Goal: Use online tool/utility: Use online tool/utility

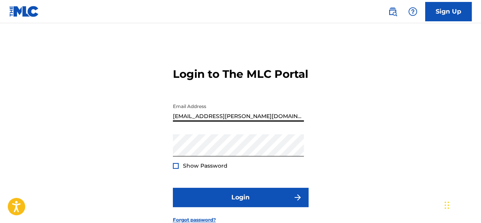
type input "[EMAIL_ADDRESS][PERSON_NAME][DOMAIN_NAME]"
click at [175, 169] on div at bounding box center [176, 166] width 6 height 6
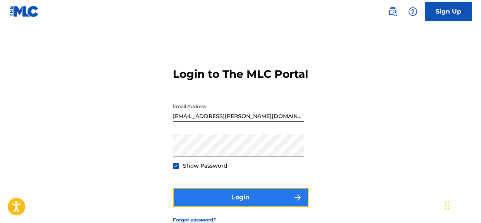
click at [217, 207] on button "Login" at bounding box center [241, 197] width 136 height 19
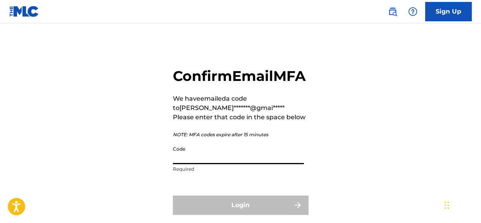
click at [191, 164] on input "Code" at bounding box center [238, 153] width 131 height 22
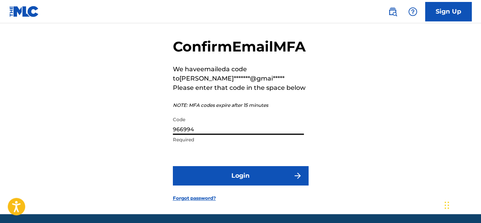
scroll to position [75, 0]
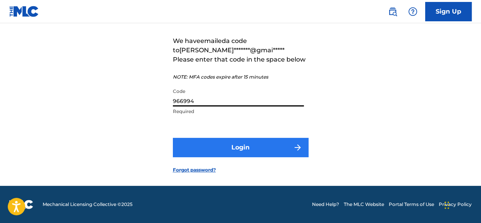
type input "966994"
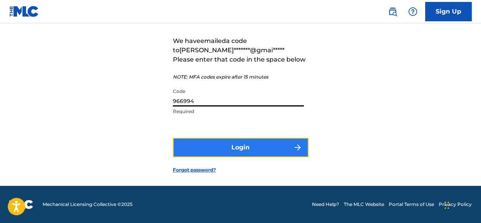
click at [270, 150] on button "Login" at bounding box center [241, 147] width 136 height 19
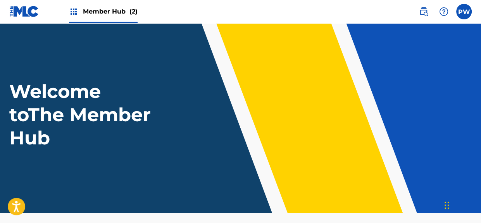
click at [102, 10] on span "Member Hub (2)" at bounding box center [110, 11] width 55 height 9
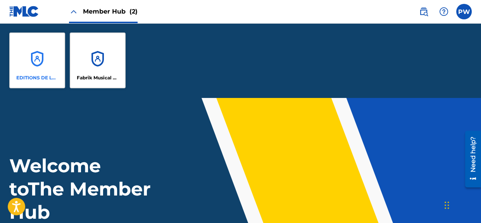
click at [46, 63] on div "EDITIONS DE LA FABRIQUE MUSIQUE" at bounding box center [37, 61] width 56 height 56
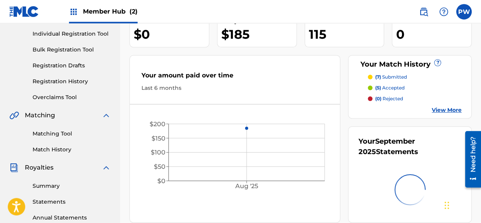
scroll to position [82, 0]
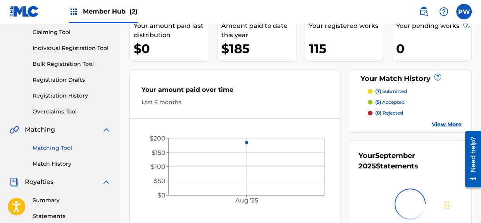
click at [53, 146] on link "Matching Tool" at bounding box center [72, 148] width 78 height 8
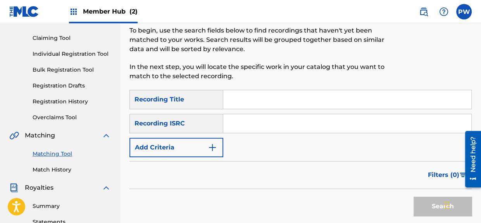
scroll to position [82, 0]
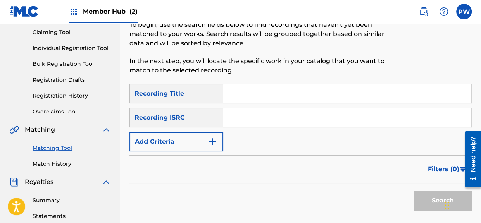
click at [231, 93] on input "Search Form" at bounding box center [347, 93] width 248 height 19
paste input "Trois danses de la Nouvelle Cythère"
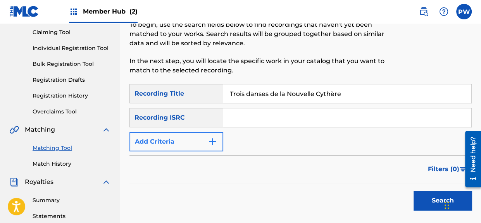
type input "Trois danses de la Nouvelle Cythère"
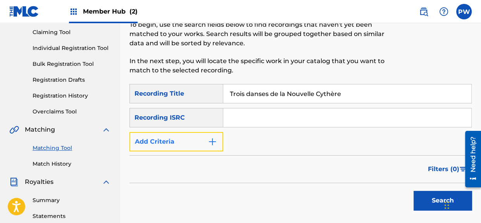
click at [187, 145] on button "Add Criteria" at bounding box center [176, 141] width 94 height 19
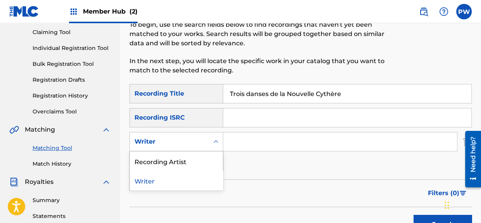
click at [187, 145] on div "Writer" at bounding box center [169, 141] width 70 height 9
click at [176, 160] on div "Recording Artist" at bounding box center [176, 161] width 93 height 19
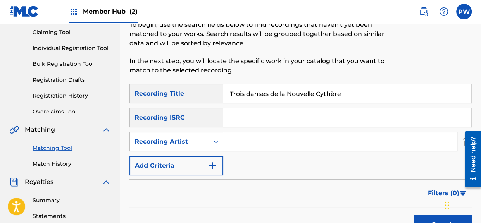
click at [236, 140] on input "Search Form" at bounding box center [340, 142] width 234 height 19
paste input "Duo [PERSON_NAME],"
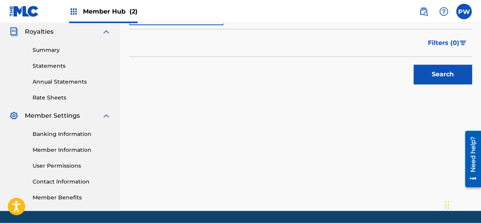
scroll to position [245, 0]
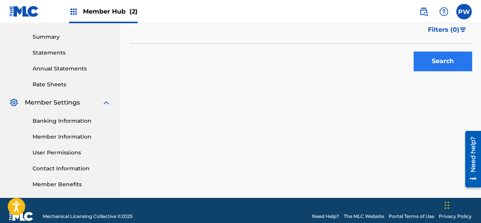
type input "Duo [PERSON_NAME],"
click at [425, 57] on button "Search" at bounding box center [442, 61] width 58 height 19
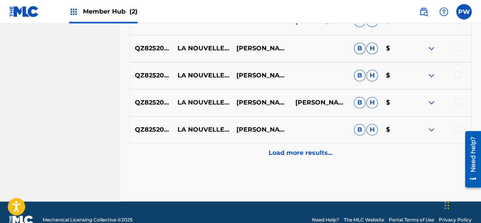
scroll to position [493, 0]
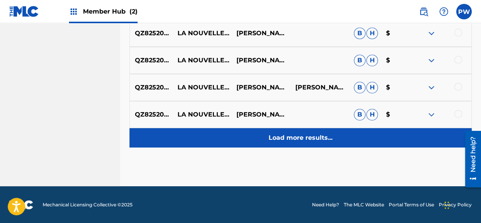
click at [314, 135] on p "Load more results..." at bounding box center [301, 137] width 64 height 9
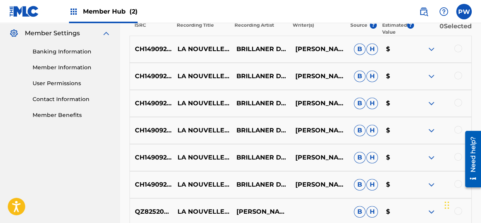
scroll to position [298, 0]
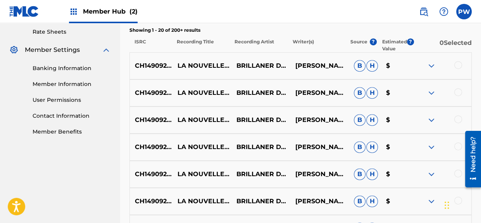
click at [464, 67] on div at bounding box center [441, 65] width 59 height 9
click at [460, 69] on div at bounding box center [441, 65] width 59 height 9
click at [449, 65] on div at bounding box center [441, 65] width 59 height 9
click at [453, 67] on div at bounding box center [441, 65] width 59 height 9
click at [460, 61] on div at bounding box center [458, 65] width 8 height 8
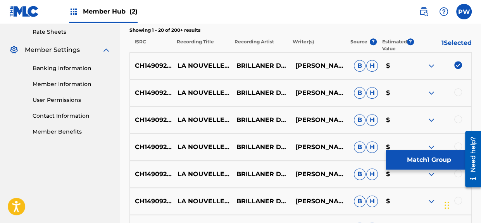
click at [458, 99] on div "CH1490922512 LA NOUVELLE CYTHERE PAVANE ASSEZ LENT BRILLANER DUO [PERSON_NAME] …" at bounding box center [300, 92] width 342 height 27
click at [456, 94] on div at bounding box center [458, 92] width 8 height 8
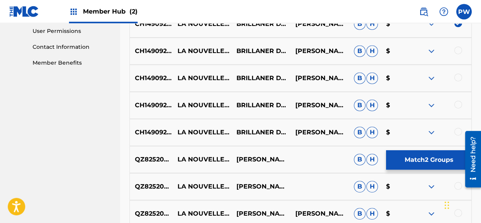
scroll to position [380, 0]
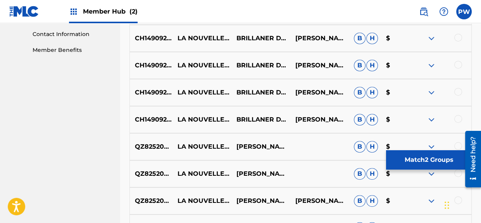
click at [458, 40] on div at bounding box center [458, 38] width 8 height 8
click at [457, 67] on div at bounding box center [458, 65] width 8 height 8
click at [457, 95] on div at bounding box center [441, 92] width 59 height 9
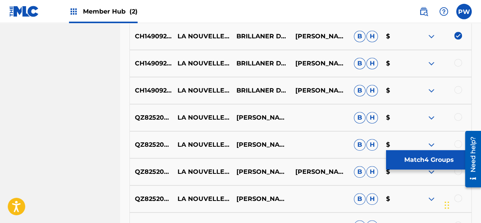
scroll to position [421, 0]
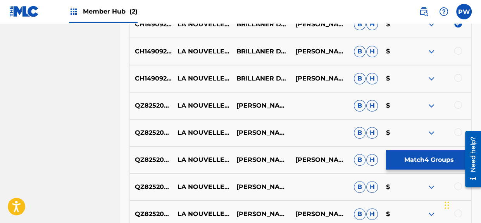
click at [458, 52] on div at bounding box center [458, 51] width 8 height 8
click at [457, 79] on div at bounding box center [458, 78] width 8 height 8
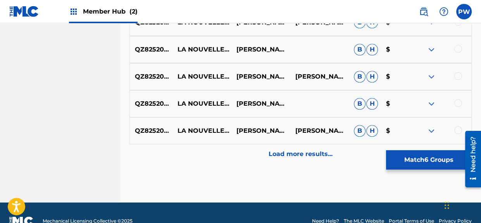
scroll to position [765, 0]
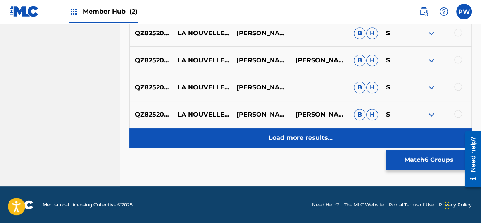
click at [314, 137] on p "Load more results..." at bounding box center [301, 137] width 64 height 9
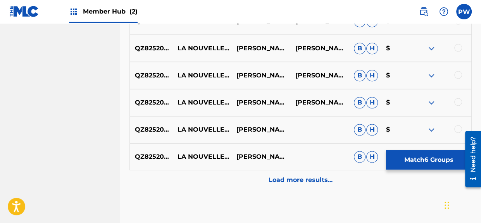
scroll to position [1035, 0]
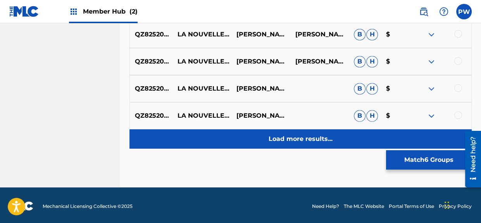
click at [311, 138] on p "Load more results..." at bounding box center [301, 138] width 64 height 9
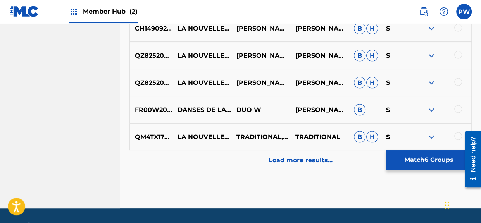
scroll to position [1307, 0]
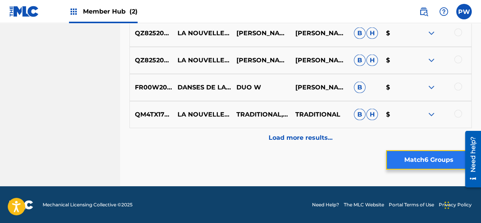
click at [409, 159] on button "Match 6 Groups" at bounding box center [429, 159] width 86 height 19
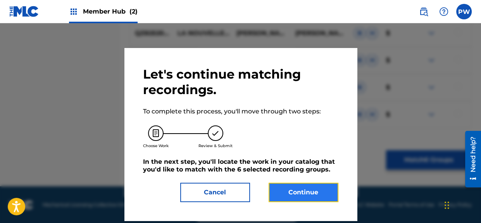
click at [297, 193] on button "Continue" at bounding box center [304, 192] width 70 height 19
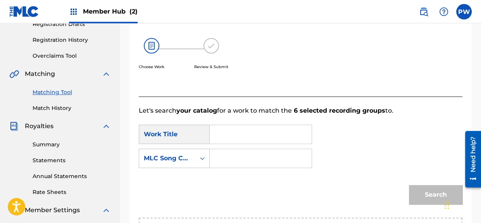
scroll to position [175, 0]
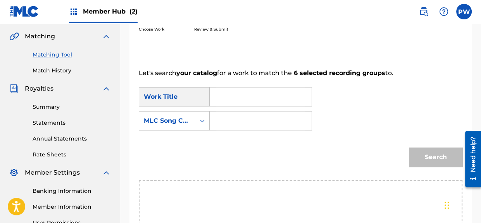
click at [246, 92] on input "Search Form" at bounding box center [260, 97] width 89 height 19
type input "Trois Danses de la [GEOGRAPHIC_DATA]"
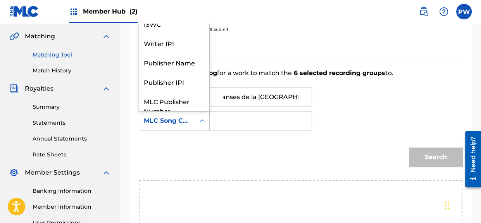
click at [206, 119] on div "Search Form" at bounding box center [202, 121] width 14 height 14
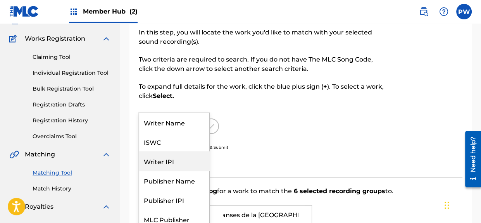
scroll to position [53, 0]
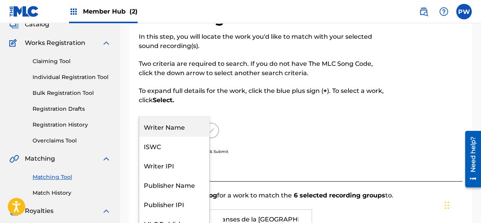
click at [177, 126] on div "Writer Name" at bounding box center [174, 126] width 70 height 19
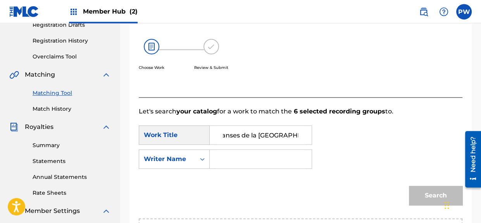
scroll to position [175, 0]
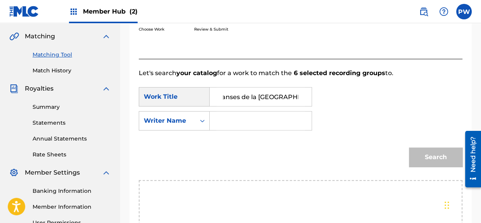
click at [242, 116] on input "Search Form" at bounding box center [260, 121] width 89 height 19
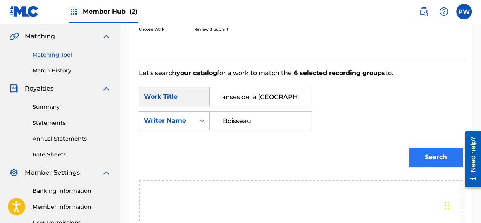
type input "Boisseau"
click at [446, 160] on button "Search" at bounding box center [435, 157] width 53 height 19
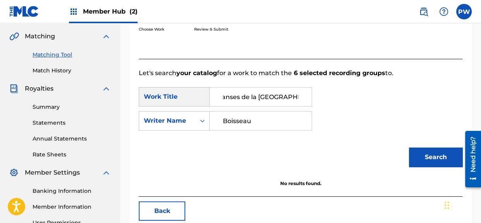
scroll to position [0, 0]
drag, startPoint x: 257, startPoint y: 94, endPoint x: 213, endPoint y: 98, distance: 44.4
click at [216, 98] on input "Trois Danses de la [GEOGRAPHIC_DATA]" at bounding box center [260, 97] width 89 height 19
click at [224, 98] on input "Nouvelle Cythère" at bounding box center [260, 97] width 89 height 19
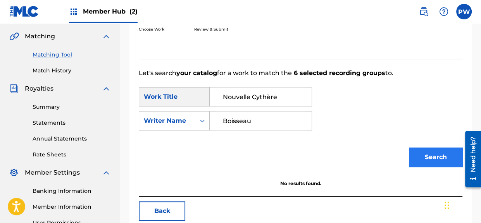
type input "Nouvelle Cythère"
click at [424, 151] on button "Search" at bounding box center [435, 157] width 53 height 19
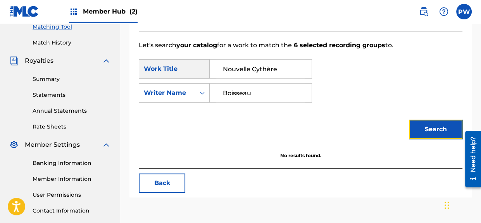
scroll to position [216, 0]
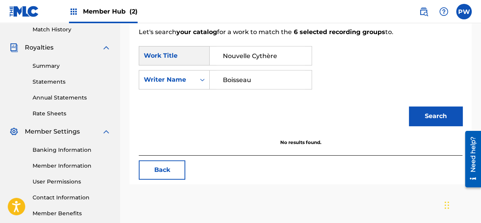
drag, startPoint x: 248, startPoint y: 79, endPoint x: 193, endPoint y: 74, distance: 54.5
click at [216, 74] on input "Boisseau" at bounding box center [260, 80] width 89 height 19
type input "Tailleferre"
click at [409, 107] on button "Search" at bounding box center [435, 116] width 53 height 19
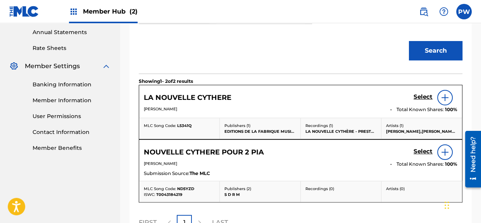
scroll to position [162, 0]
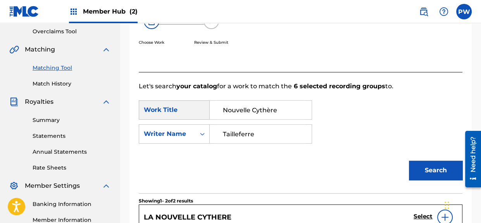
drag, startPoint x: 283, startPoint y: 110, endPoint x: 201, endPoint y: 103, distance: 82.5
click at [216, 103] on input "Nouvelle Cythère" at bounding box center [260, 110] width 89 height 19
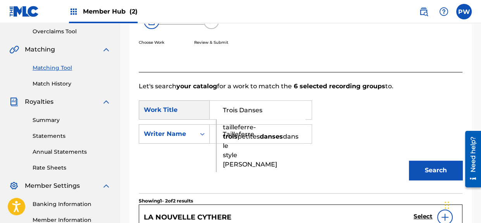
type input "Trois Danses"
click at [409, 161] on button "Search" at bounding box center [435, 170] width 53 height 19
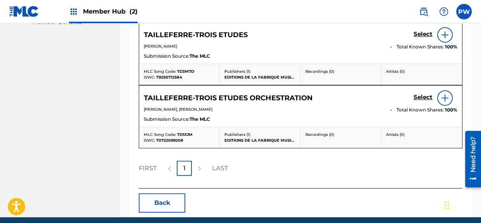
scroll to position [438, 0]
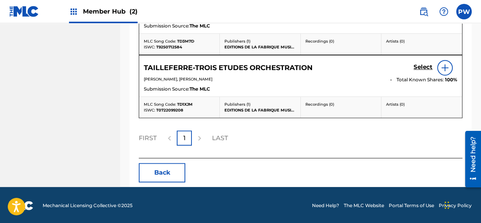
click at [220, 136] on p "LAST" at bounding box center [220, 138] width 16 height 9
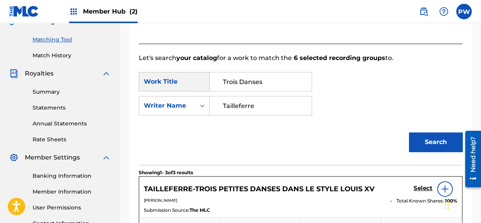
scroll to position [192, 0]
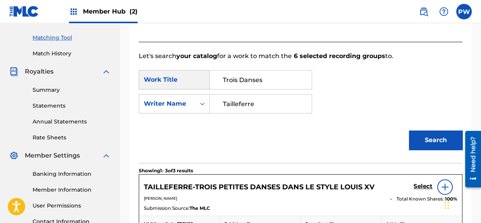
drag, startPoint x: 271, startPoint y: 79, endPoint x: 215, endPoint y: 75, distance: 56.0
click at [216, 75] on input "Trois Danses" at bounding box center [260, 80] width 89 height 19
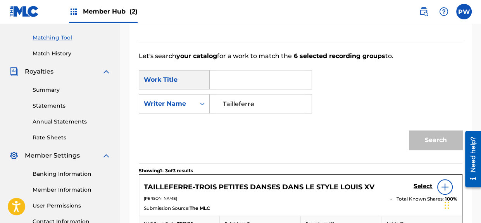
drag, startPoint x: 265, startPoint y: 100, endPoint x: 208, endPoint y: 101, distance: 57.4
click at [216, 101] on input "Tailleferre" at bounding box center [260, 104] width 89 height 19
click at [237, 75] on input "Search Form" at bounding box center [260, 80] width 89 height 19
type input "J"
click at [244, 103] on input "Search Form" at bounding box center [260, 104] width 89 height 19
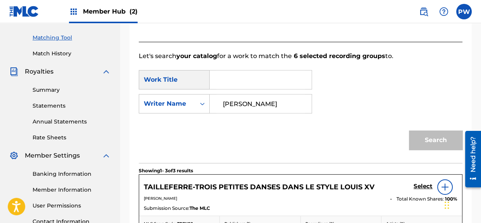
type input "[PERSON_NAME]"
click at [306, 130] on div "Search" at bounding box center [301, 143] width 324 height 40
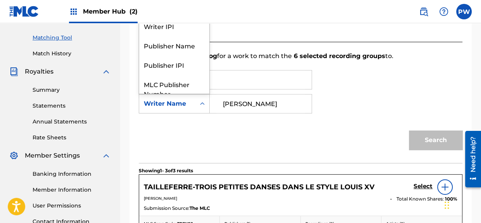
click at [202, 102] on icon "Search Form" at bounding box center [202, 104] width 8 height 8
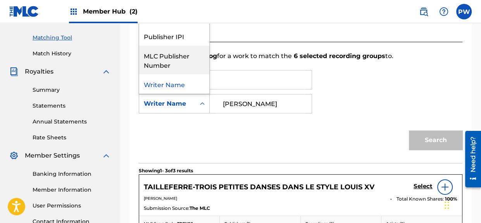
scroll to position [0, 0]
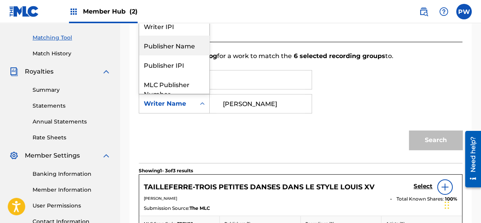
click at [188, 44] on div "Publisher Name" at bounding box center [174, 45] width 70 height 19
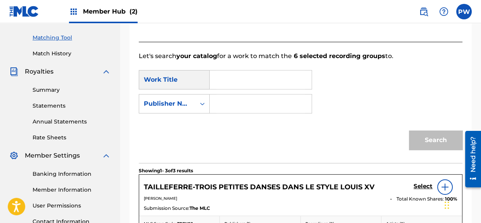
click at [232, 81] on input "Search Form" at bounding box center [260, 80] width 89 height 19
click at [227, 100] on input "Search Form" at bounding box center [260, 104] width 89 height 19
type input "Editions de la Fabrique Musique"
click at [440, 140] on div "Search" at bounding box center [433, 138] width 57 height 31
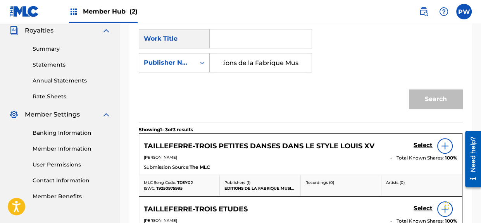
scroll to position [152, 0]
